Goal: Find specific page/section: Find specific page/section

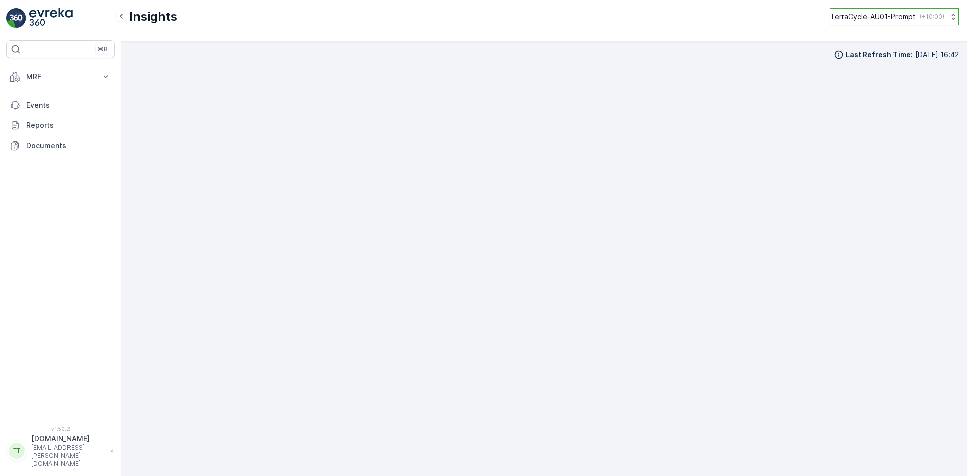
click at [381, 17] on p "TerraCycle-AU01-Prompt" at bounding box center [873, 17] width 86 height 10
type input "uk"
click at [381, 83] on span "TerraCycle-UK02-Econpro" at bounding box center [892, 83] width 112 height 10
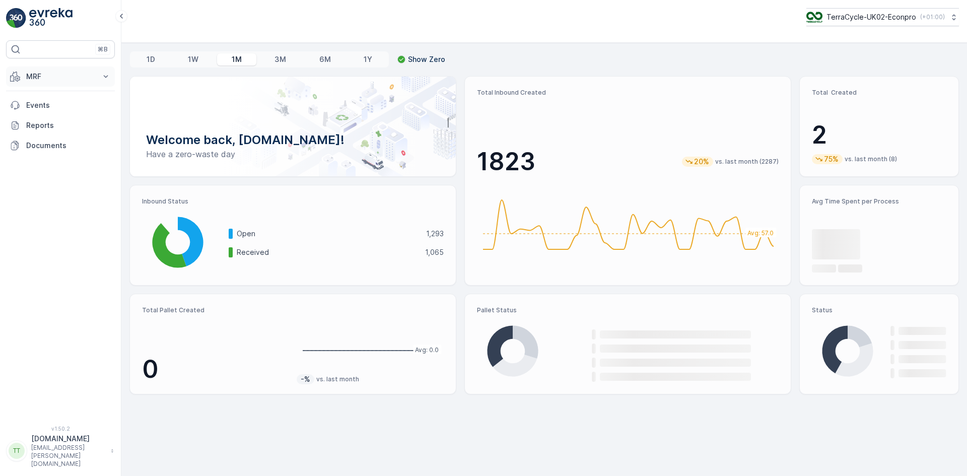
click at [25, 82] on button "MRF" at bounding box center [60, 76] width 109 height 20
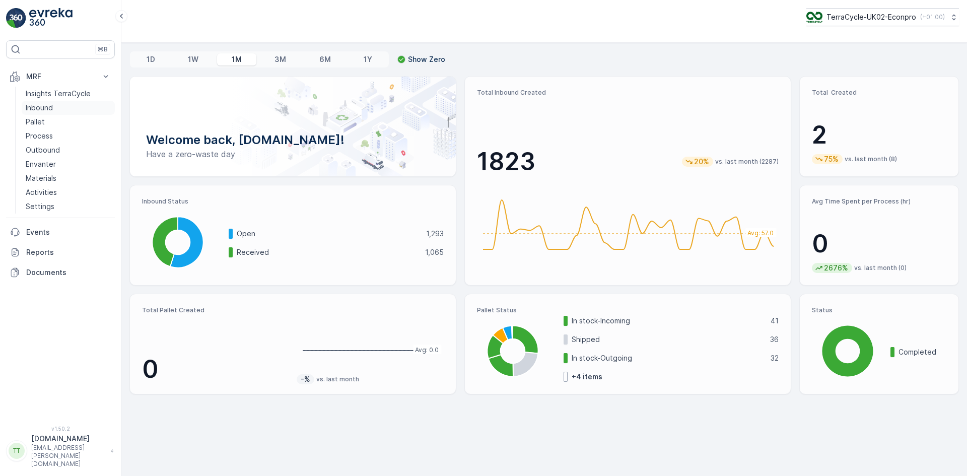
click at [34, 106] on p "Inbound" at bounding box center [39, 108] width 27 height 10
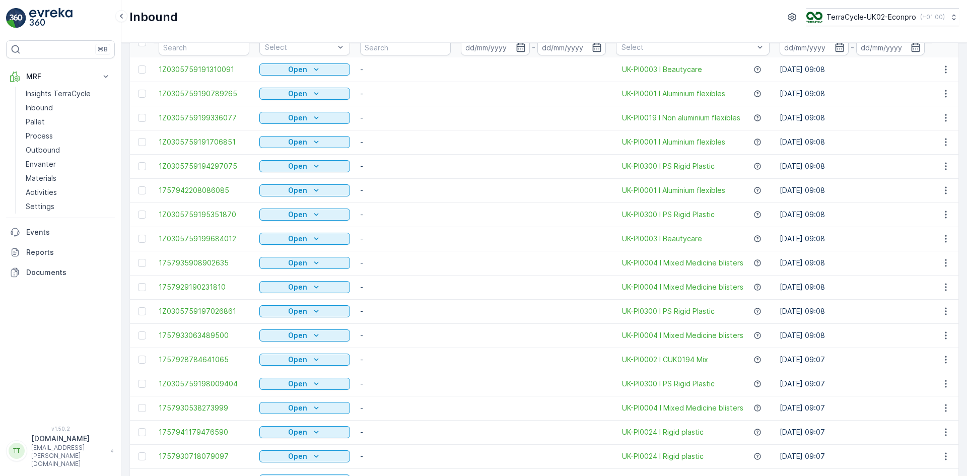
scroll to position [162, 0]
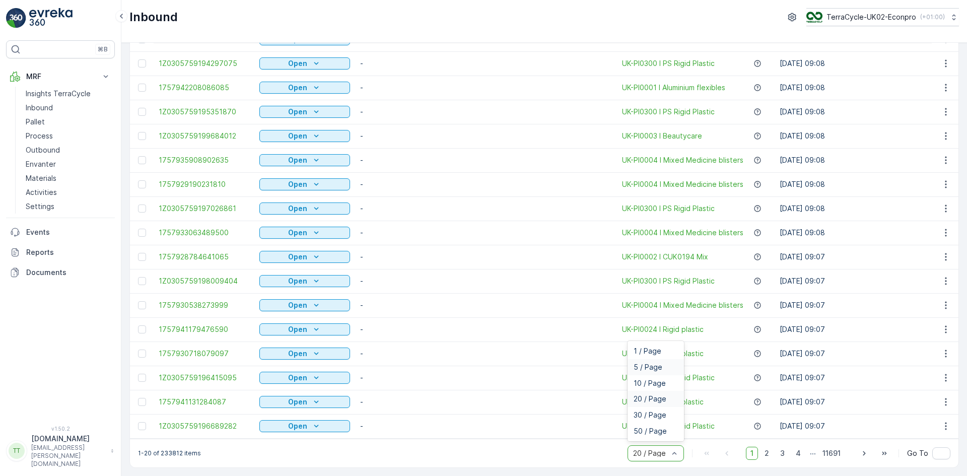
click at [644, 366] on span "5 / Page" at bounding box center [647, 367] width 29 height 8
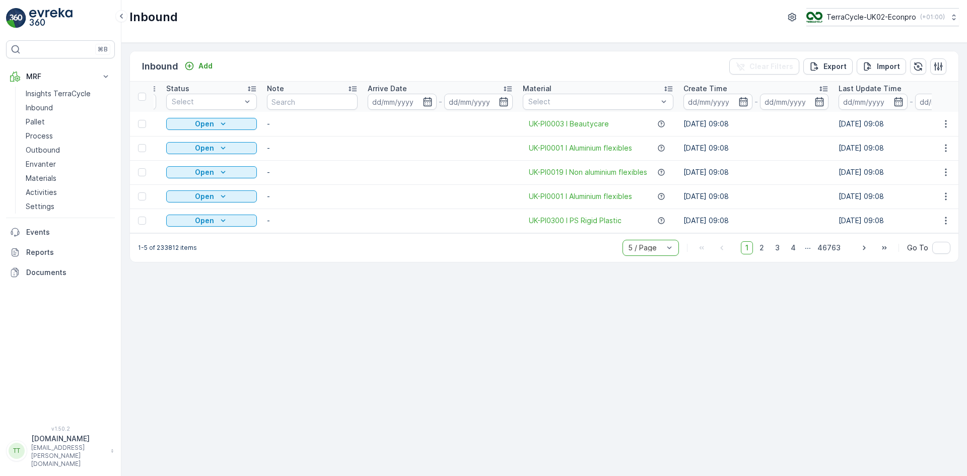
scroll to position [0, 84]
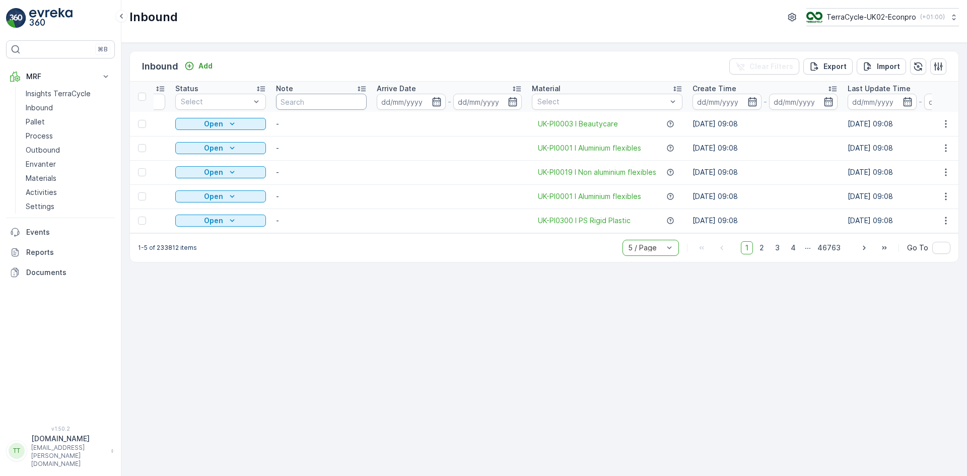
click at [300, 101] on input "text" at bounding box center [321, 102] width 91 height 16
type input "baby"
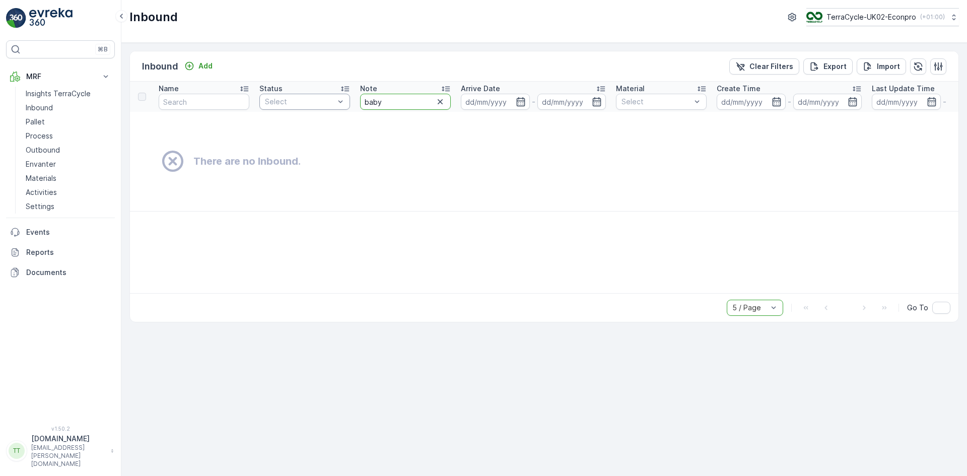
drag, startPoint x: 389, startPoint y: 108, endPoint x: 336, endPoint y: 100, distance: 53.0
click at [337, 101] on tr "Name Status Select Note baby Arrive Date - Material Select Create Time - Last U…" at bounding box center [934, 97] width 1609 height 30
type input "test"
